Goal: Task Accomplishment & Management: Use online tool/utility

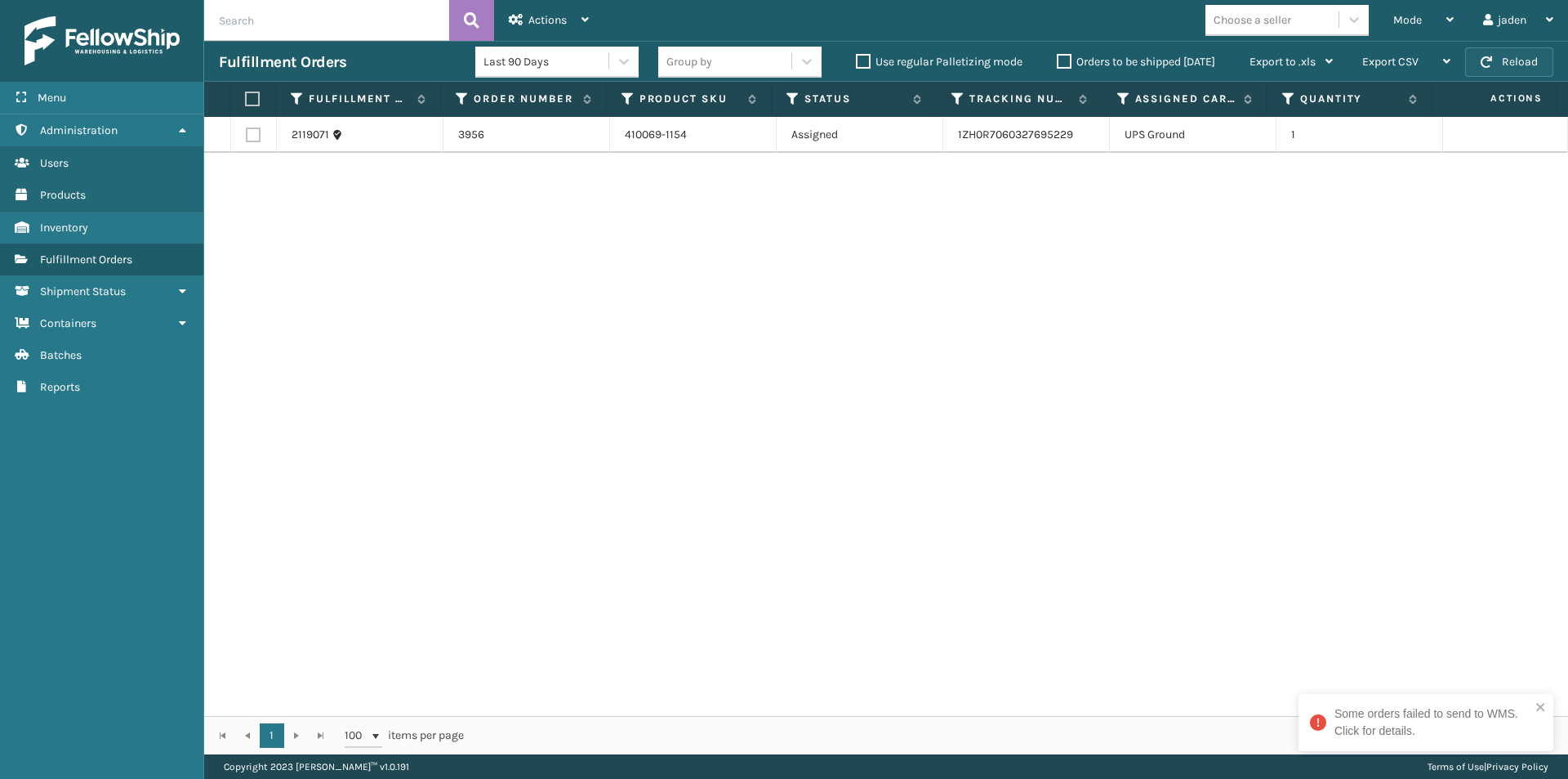
click at [1526, 64] on button "Reload" at bounding box center [1510, 62] width 88 height 29
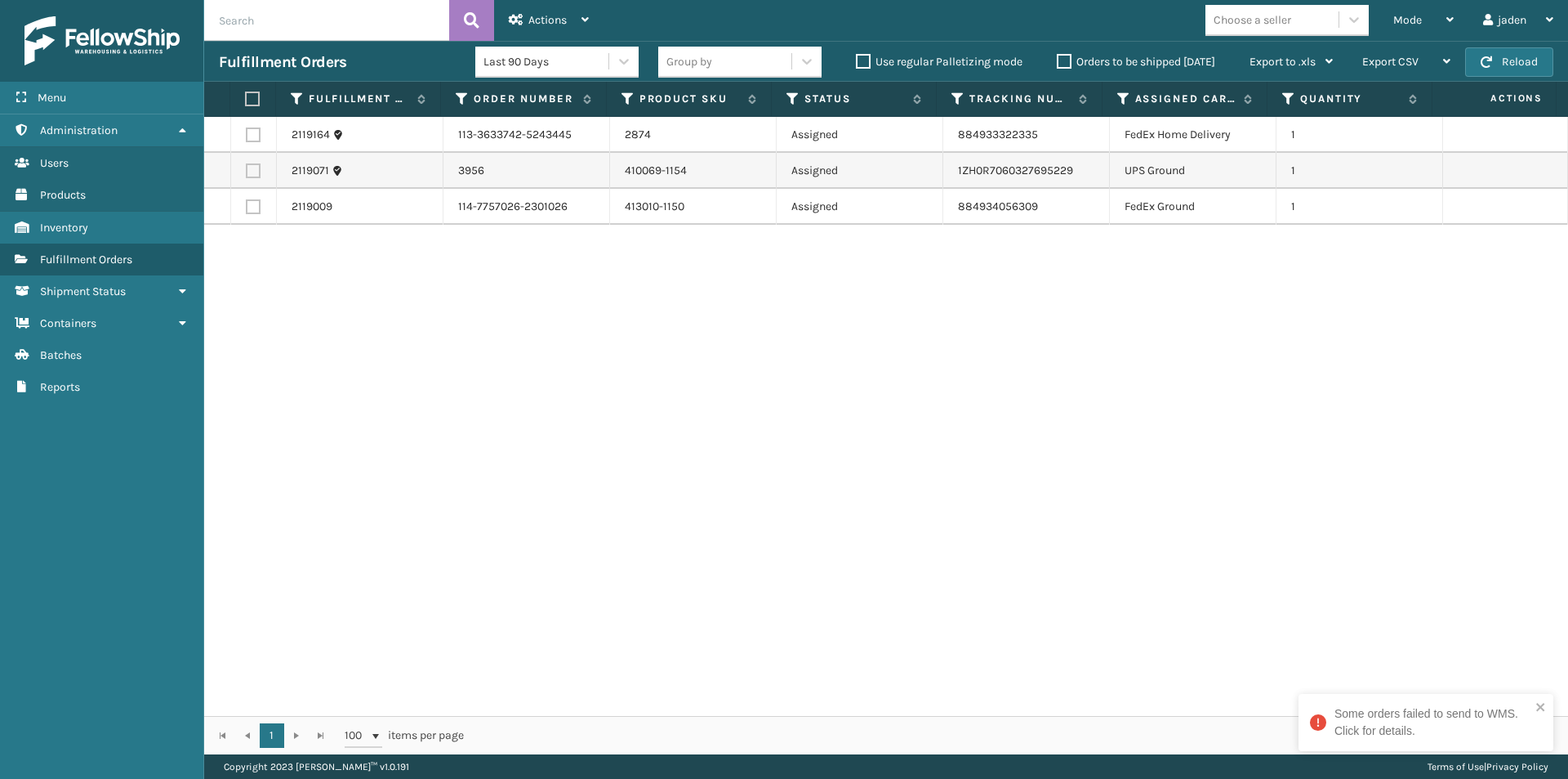
click at [1495, 656] on div "2119164 113-3633742-5243445 2874 Assigned 884933322335 FedEx Home Delivery 1 21…" at bounding box center [887, 416] width 1364 height 599
click at [1541, 709] on icon "close" at bounding box center [1541, 706] width 12 height 13
click at [1510, 57] on button "Reload" at bounding box center [1510, 62] width 88 height 29
click at [1522, 65] on button "Reload" at bounding box center [1510, 62] width 88 height 29
click at [1500, 58] on button "Reload" at bounding box center [1510, 62] width 88 height 29
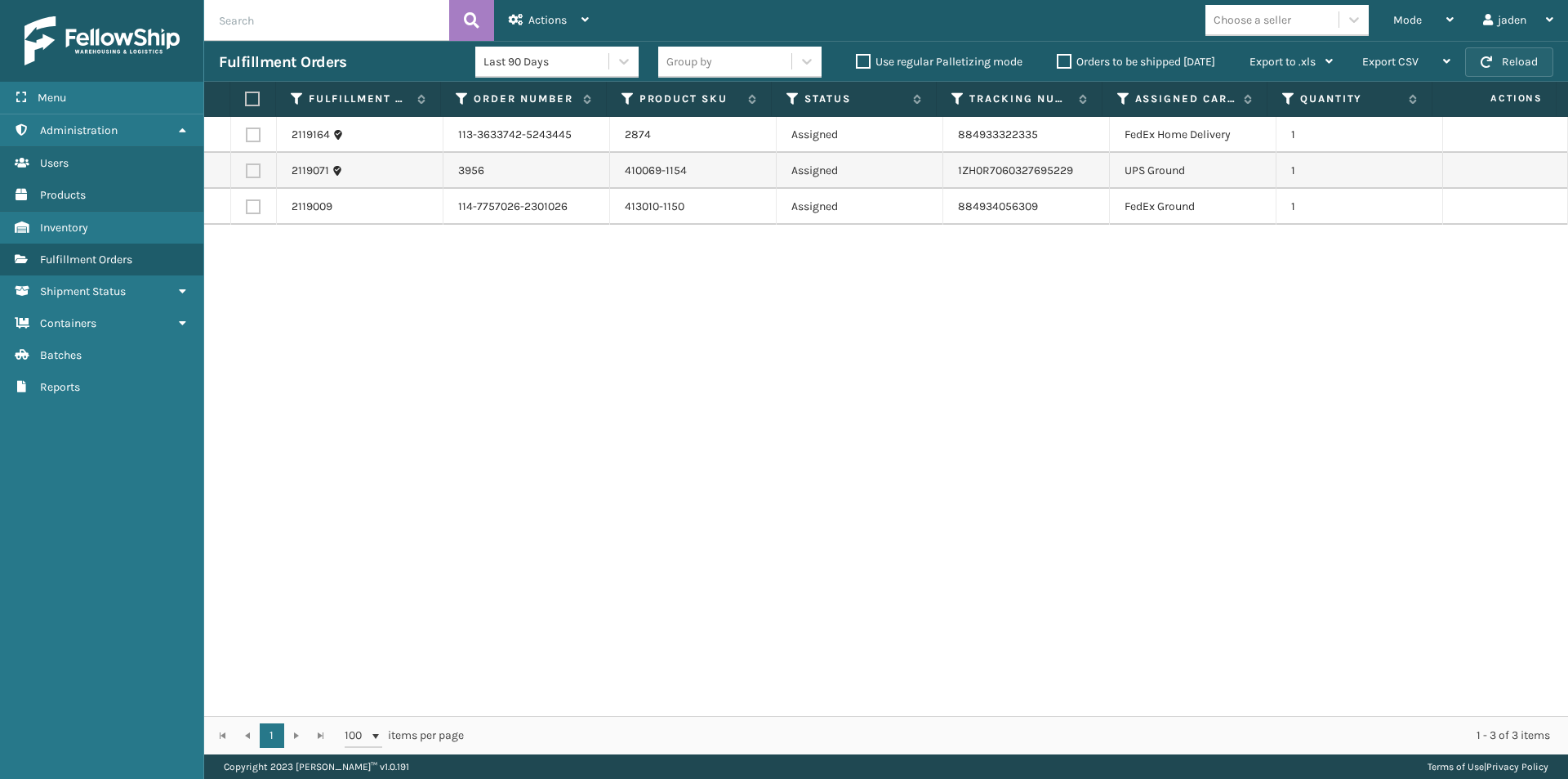
click at [1519, 61] on button "Reload" at bounding box center [1510, 62] width 88 height 29
click at [1445, 21] on div "Mode" at bounding box center [1424, 20] width 60 height 41
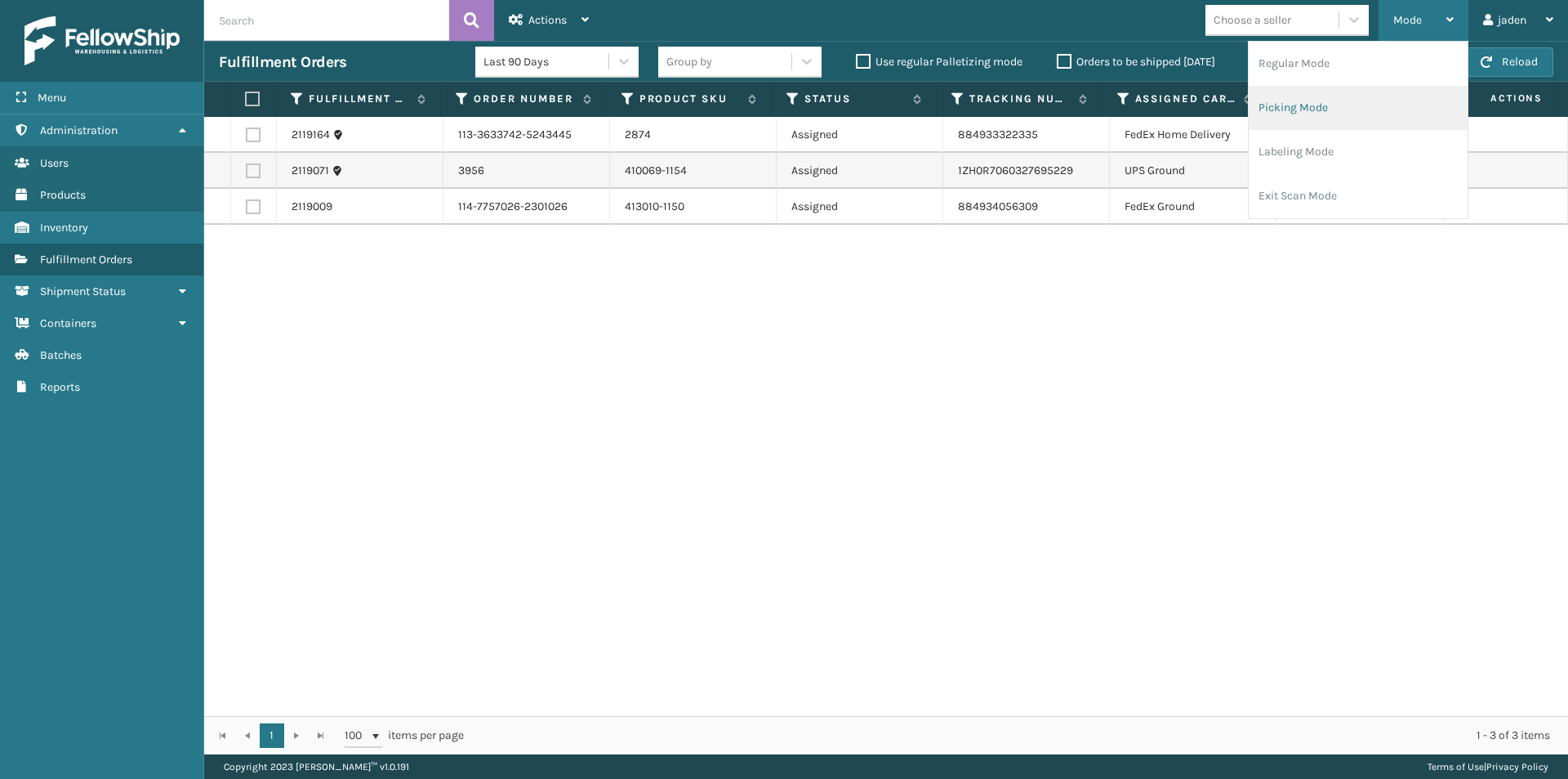
click at [1348, 98] on li "Picking Mode" at bounding box center [1357, 108] width 219 height 44
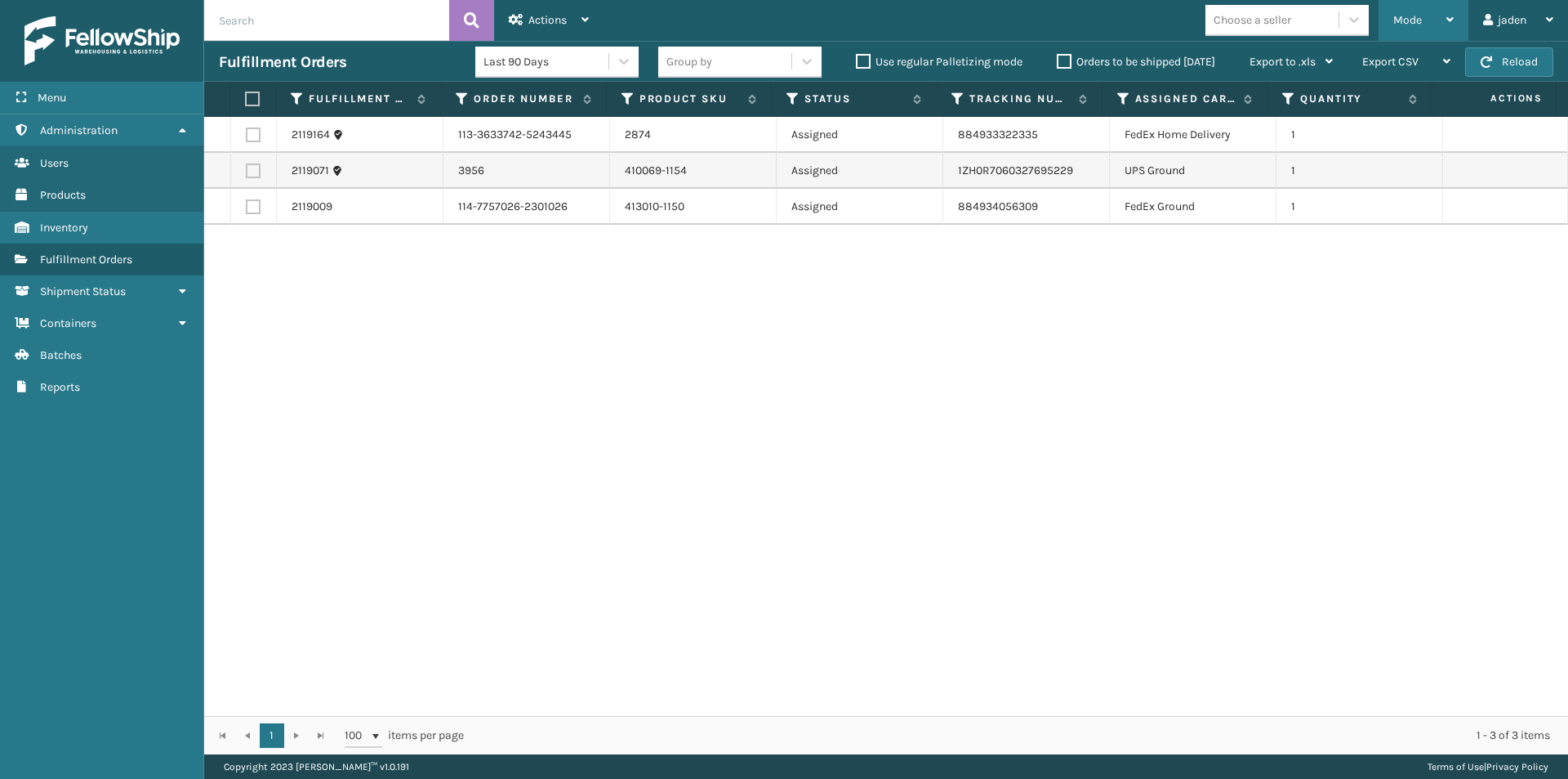
click at [1457, 17] on div "Mode Regular Mode Picking Mode Labeling Mode Exit Scan Mode" at bounding box center [1424, 20] width 90 height 41
click at [1344, 443] on div "2119164 113-3633742-5243445 2874 Assigned 884933322335 FedEx Home Delivery 1 21…" at bounding box center [887, 416] width 1364 height 599
click at [1526, 59] on button "Reload" at bounding box center [1510, 62] width 88 height 29
